Goal: Task Accomplishment & Management: Use online tool/utility

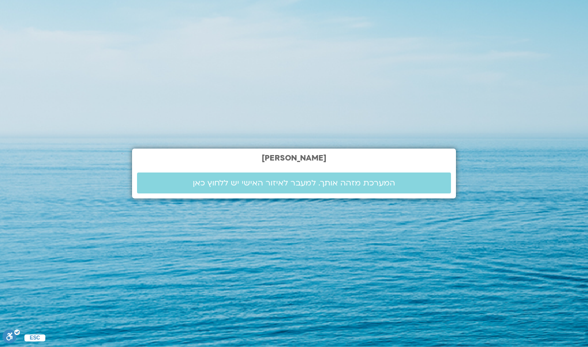
click at [426, 193] on link "המערכת מזהה אותך. למעבר לאיזור האישי יש ללחוץ כאן" at bounding box center [294, 182] width 314 height 21
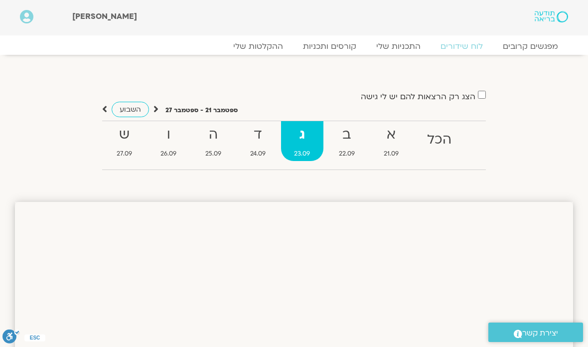
click at [389, 142] on strong "א" at bounding box center [391, 135] width 42 height 22
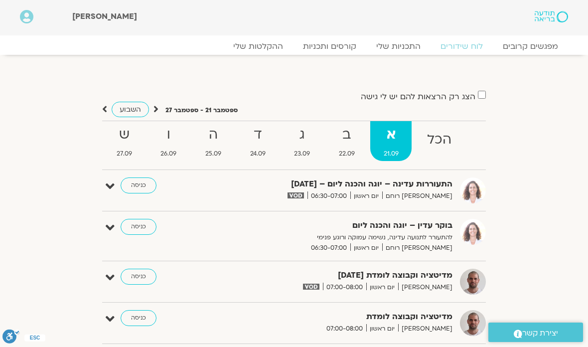
click at [259, 144] on strong "ד" at bounding box center [258, 135] width 42 height 22
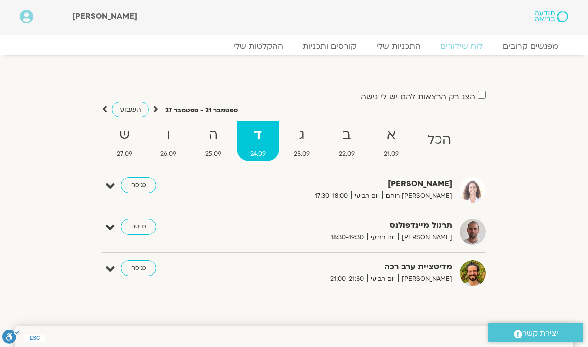
click at [217, 146] on link "ה 25.09" at bounding box center [213, 141] width 43 height 40
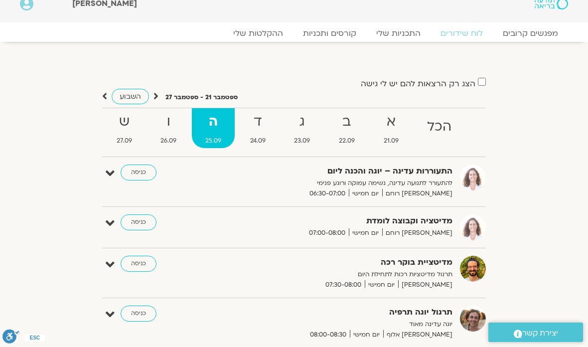
scroll to position [12, 0]
click at [394, 125] on strong "א" at bounding box center [391, 122] width 42 height 22
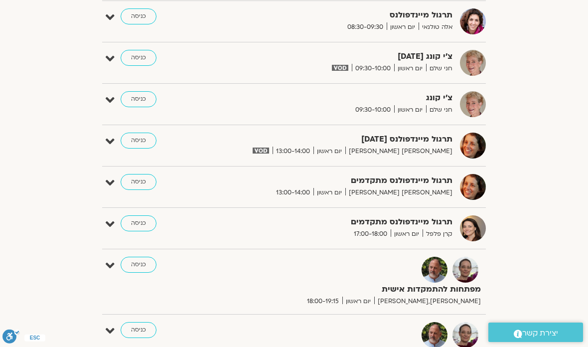
scroll to position [467, 0]
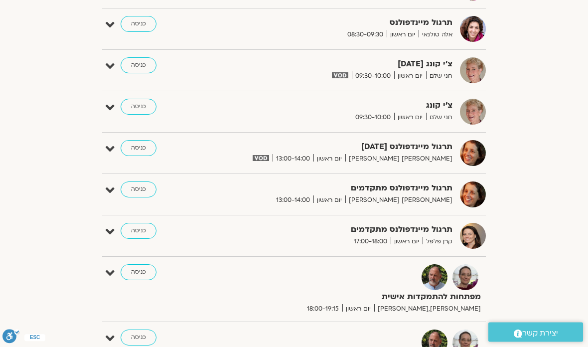
click at [140, 144] on link "כניסה" at bounding box center [139, 149] width 36 height 16
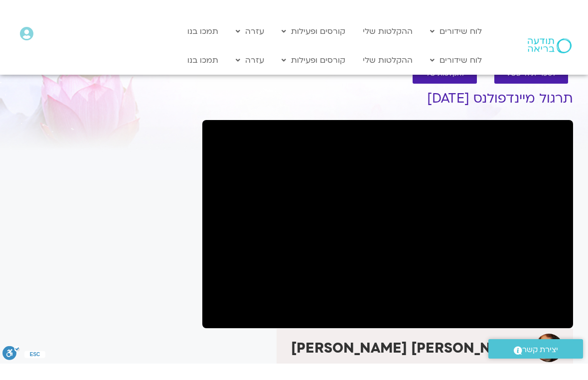
scroll to position [12, 0]
